Goal: Use online tool/utility: Utilize a website feature to perform a specific function

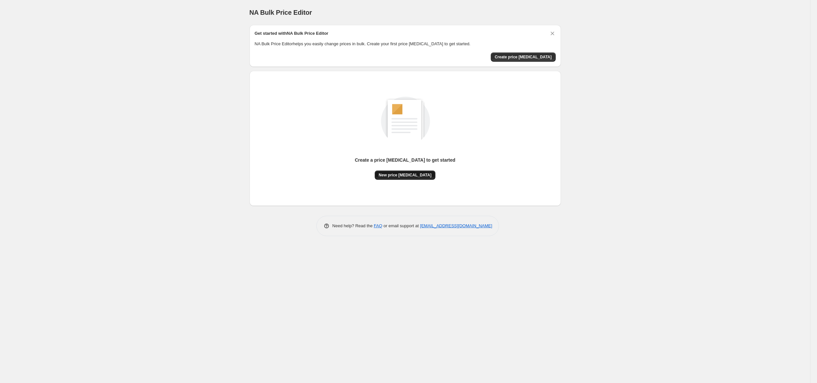
click at [398, 178] on button "New price [MEDICAL_DATA]" at bounding box center [405, 174] width 61 height 9
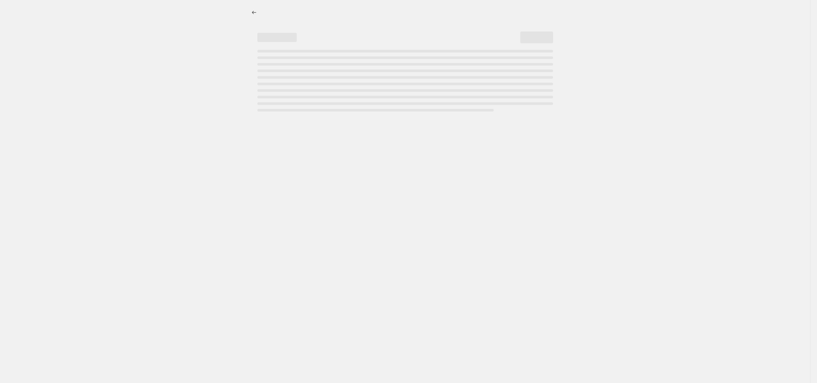
select select "percentage"
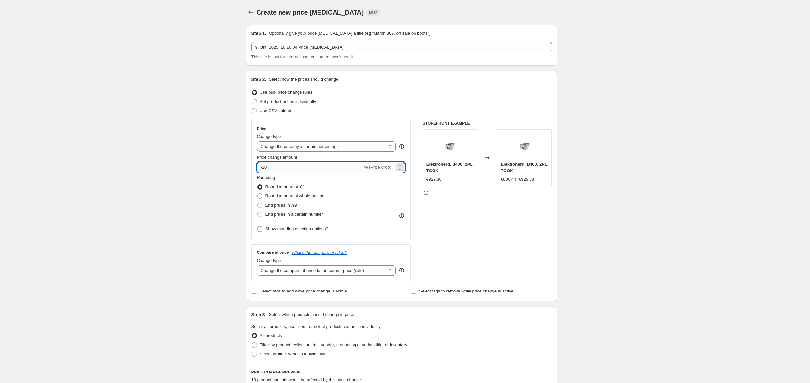
click at [310, 170] on input "-10" at bounding box center [310, 167] width 106 height 10
type input "-1"
click at [402, 170] on icon at bounding box center [400, 169] width 7 height 7
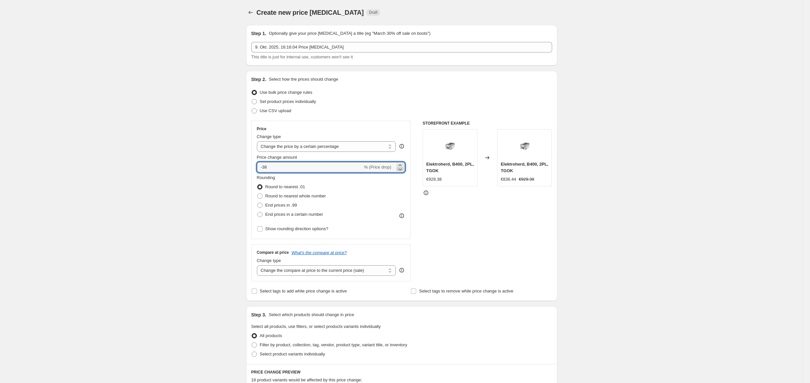
click at [402, 170] on icon at bounding box center [400, 169] width 7 height 7
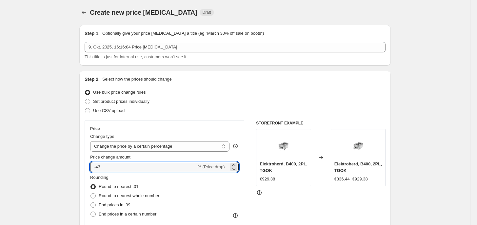
type input "-4"
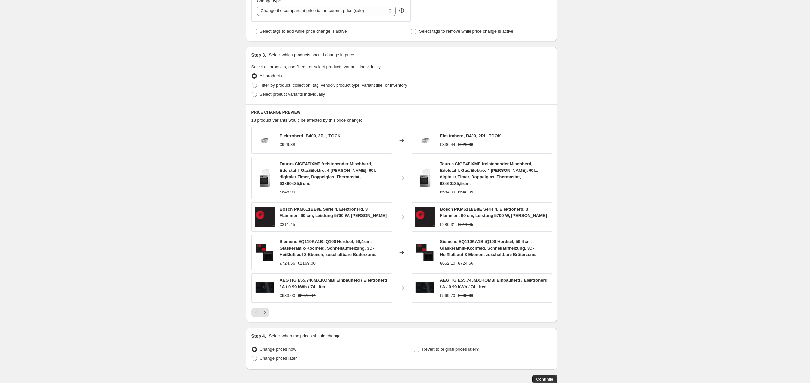
scroll to position [300, 0]
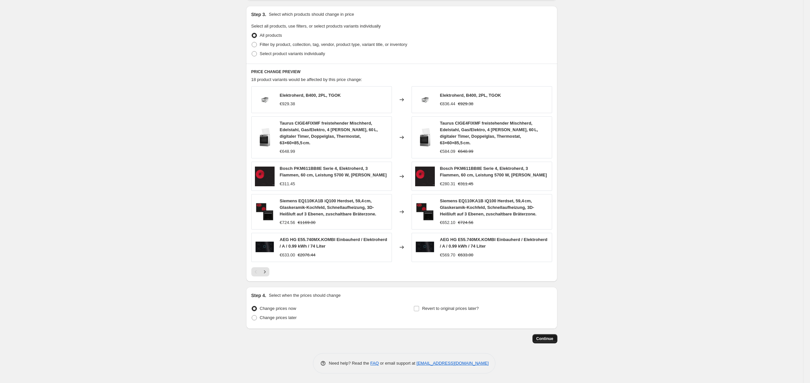
type input "-35"
click at [542, 342] on button "Continue" at bounding box center [545, 338] width 25 height 9
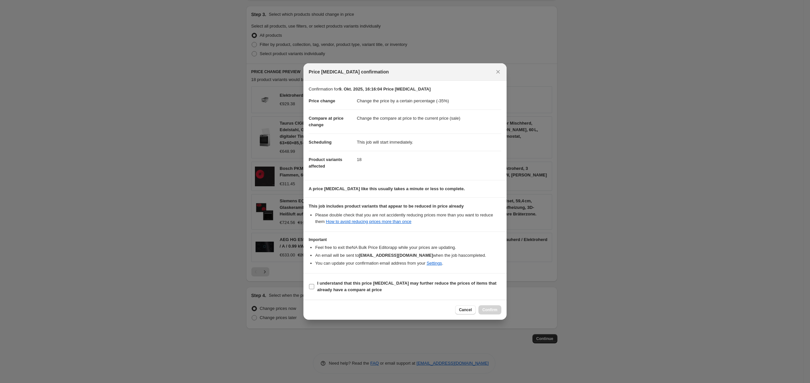
click at [347, 284] on b "I understand that this price [MEDICAL_DATA] may further reduce the prices of it…" at bounding box center [406, 286] width 179 height 11
click at [314, 284] on input "I understand that this price [MEDICAL_DATA] may further reduce the prices of it…" at bounding box center [311, 286] width 5 height 5
checkbox input "true"
click at [488, 308] on button "Confirm" at bounding box center [490, 309] width 23 height 9
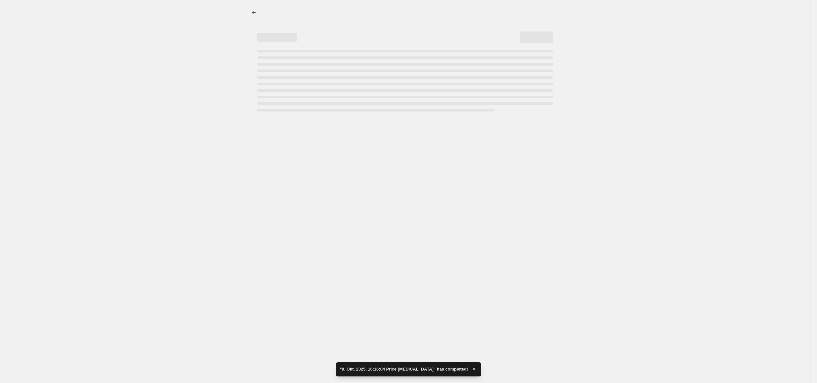
select select "percentage"
